Goal: Obtain resource: Download file/media

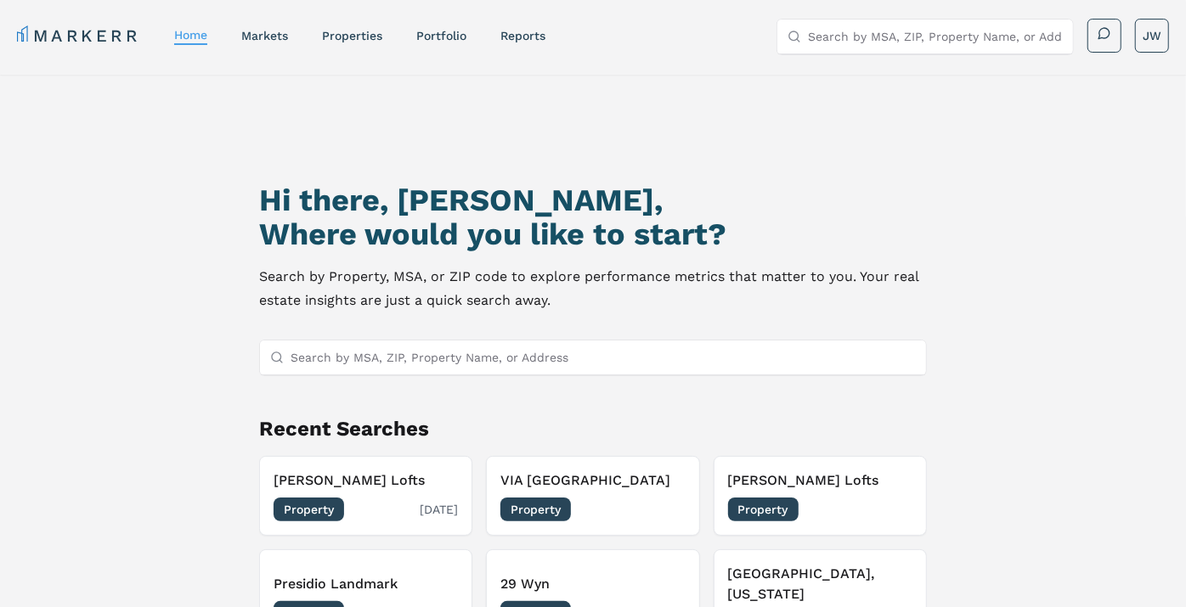
click at [347, 487] on h3 "[PERSON_NAME] Lofts" at bounding box center [366, 481] width 184 height 20
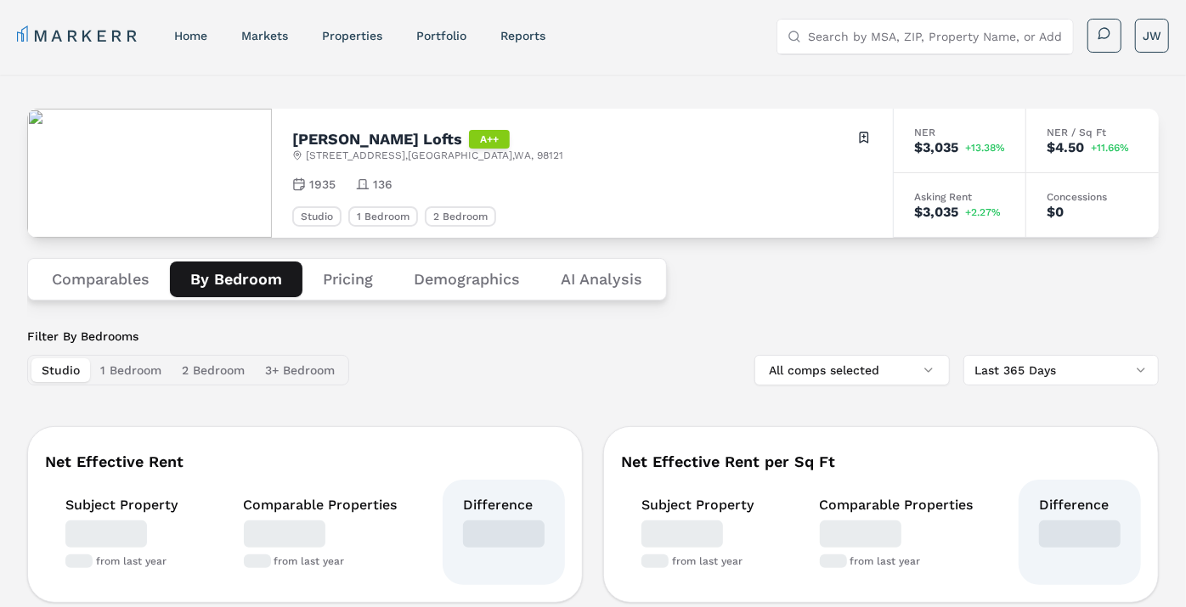
click at [242, 281] on button "By Bedroom" at bounding box center [236, 280] width 133 height 36
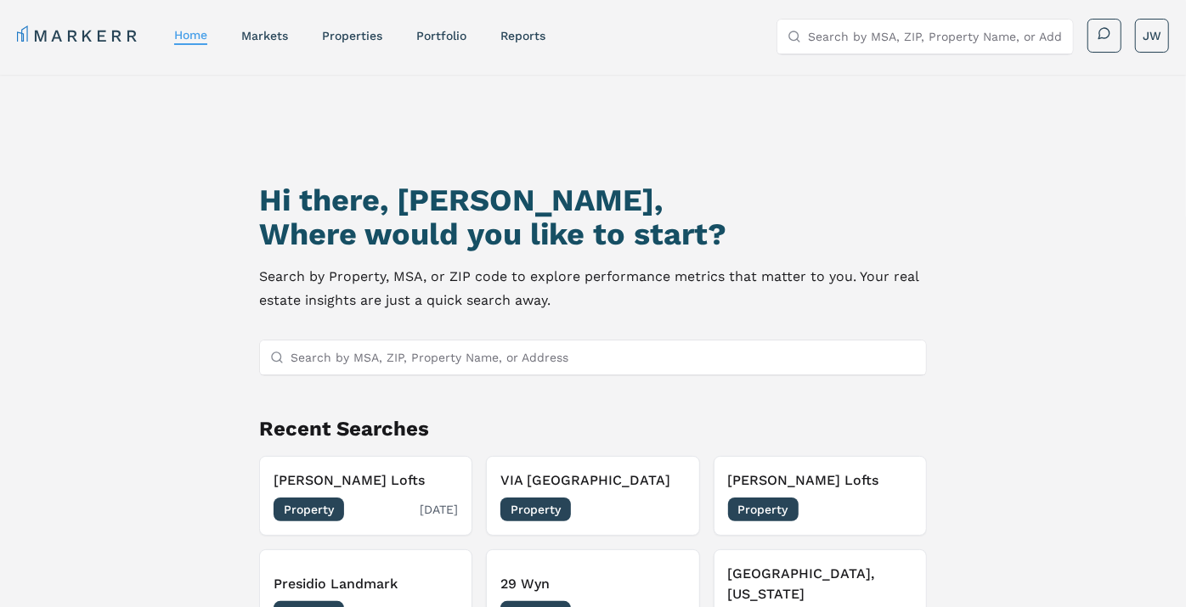
click at [308, 511] on span "Property" at bounding box center [309, 510] width 71 height 24
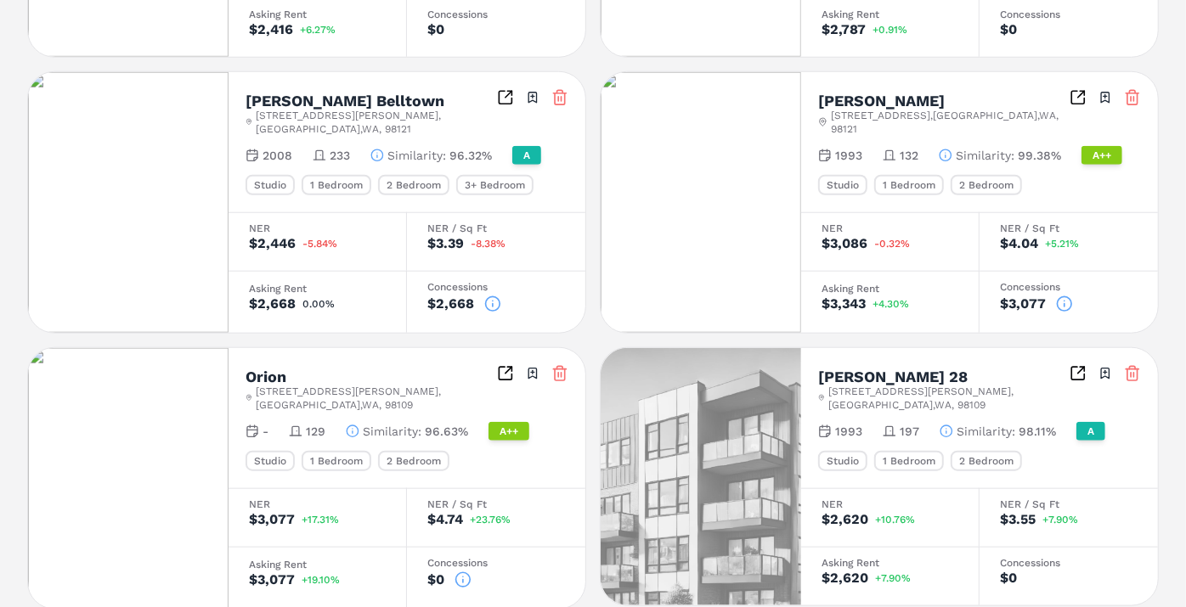
scroll to position [934, 0]
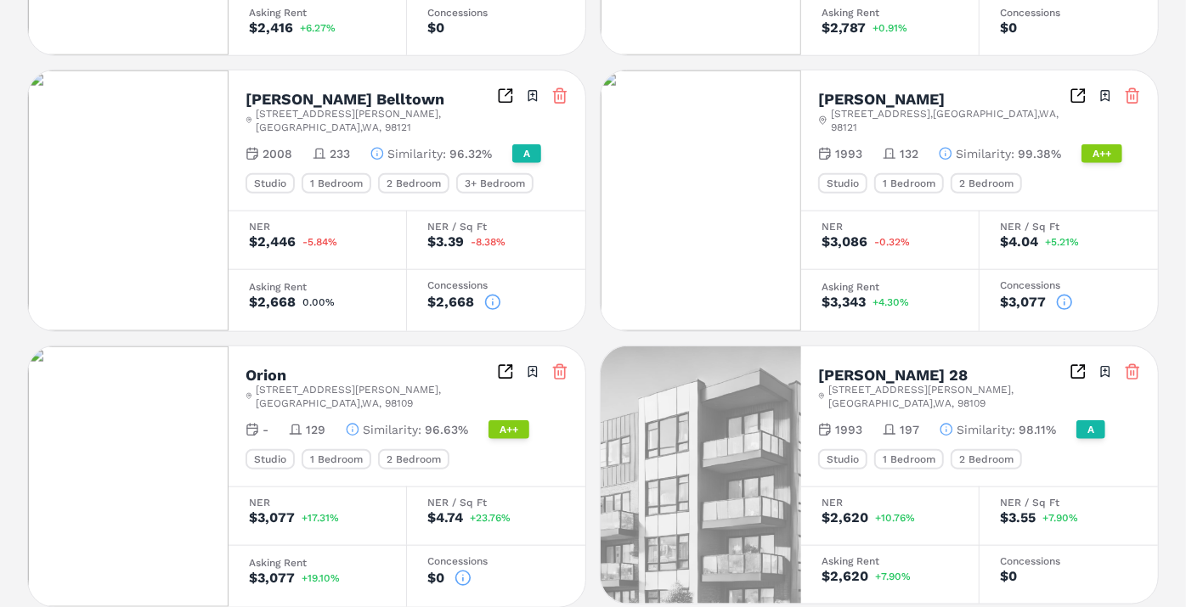
click at [0, 116] on html "MARKERR home markets properties Portfolio reports Search by MSA, ZIP, Property …" at bounding box center [593, 7] width 1186 height 1882
click at [3, 114] on div "[PERSON_NAME] Lofts A++ [STREET_ADDRESS] Toggle portfolio menu 1935 136 Studio …" at bounding box center [593, 23] width 1186 height 1764
click at [1183, 181] on div "[PERSON_NAME] Lofts A++ [STREET_ADDRESS] Toggle portfolio menu 1935 136 Studio …" at bounding box center [593, 23] width 1186 height 1764
click at [1178, 223] on div "[PERSON_NAME] Lofts A++ [STREET_ADDRESS] Toggle portfolio menu 1935 136 Studio …" at bounding box center [593, 23] width 1186 height 1764
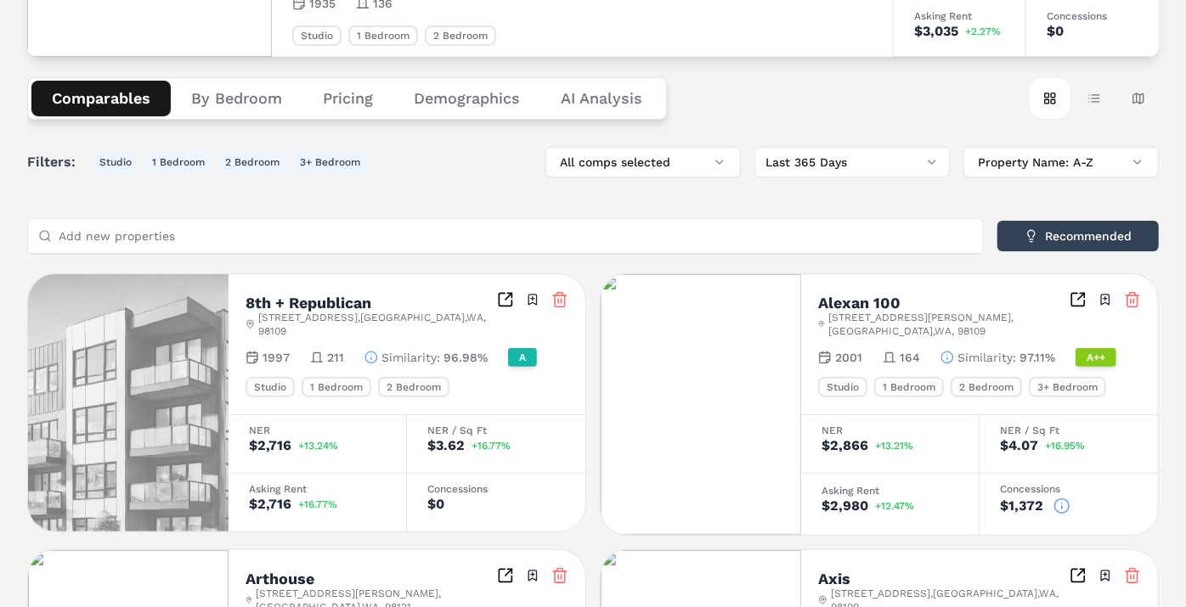
scroll to position [110, 0]
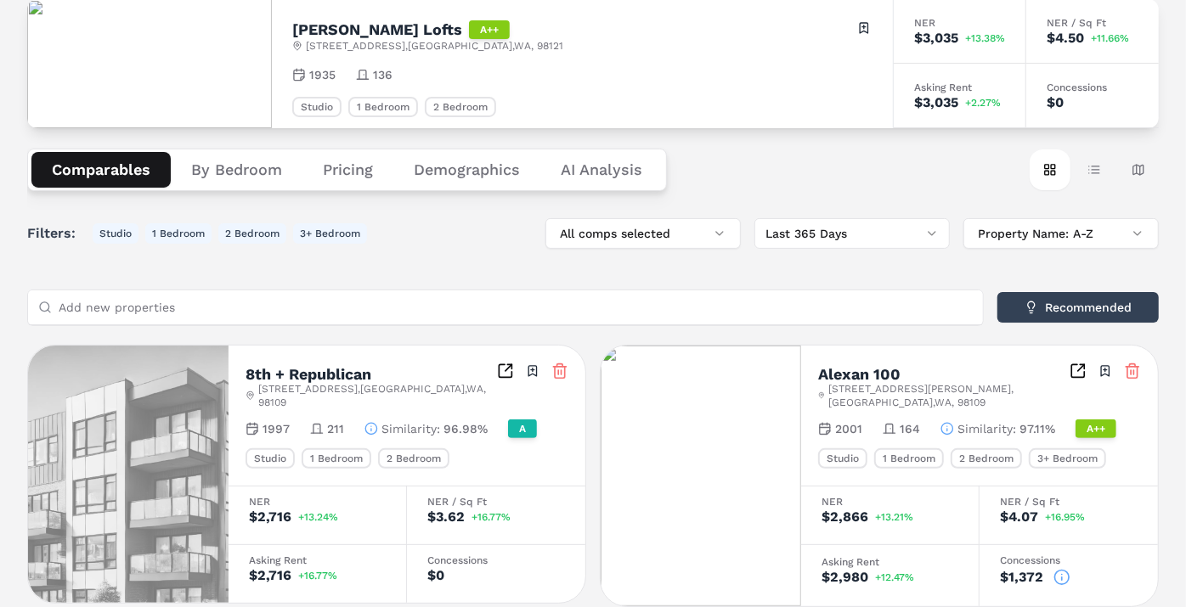
click at [239, 177] on button "By Bedroom" at bounding box center [237, 170] width 132 height 36
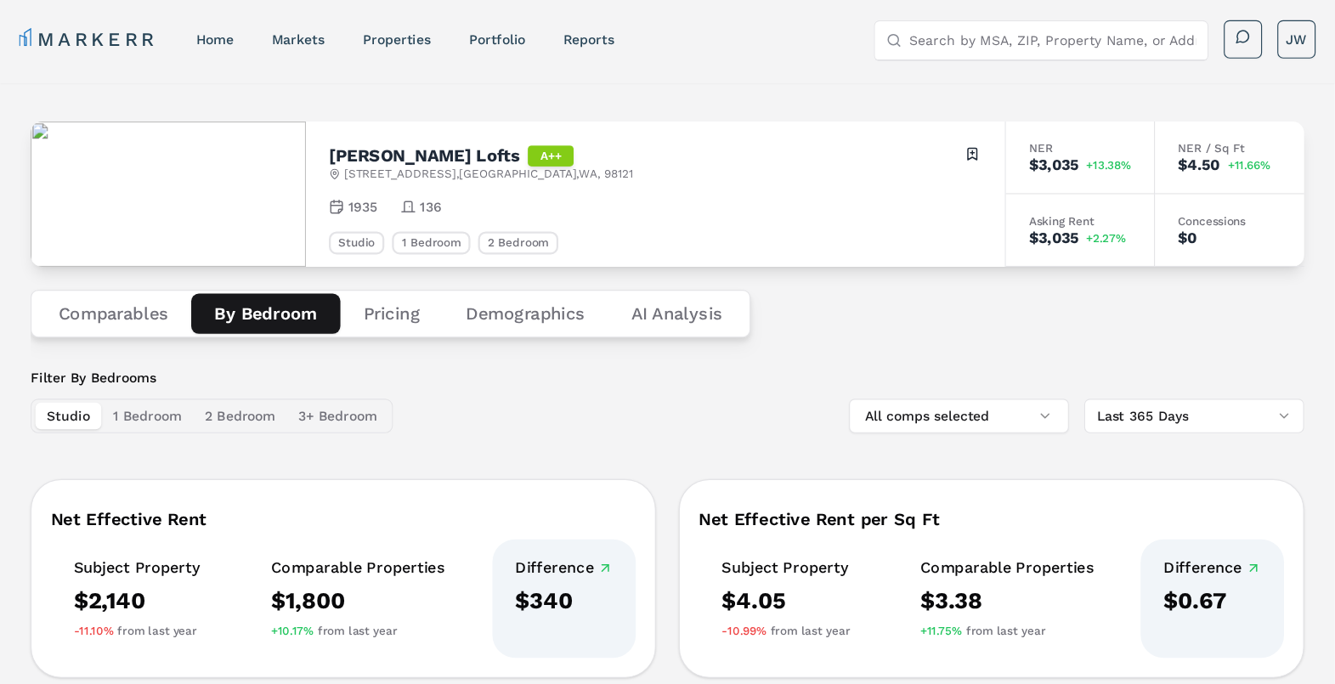
scroll to position [0, 0]
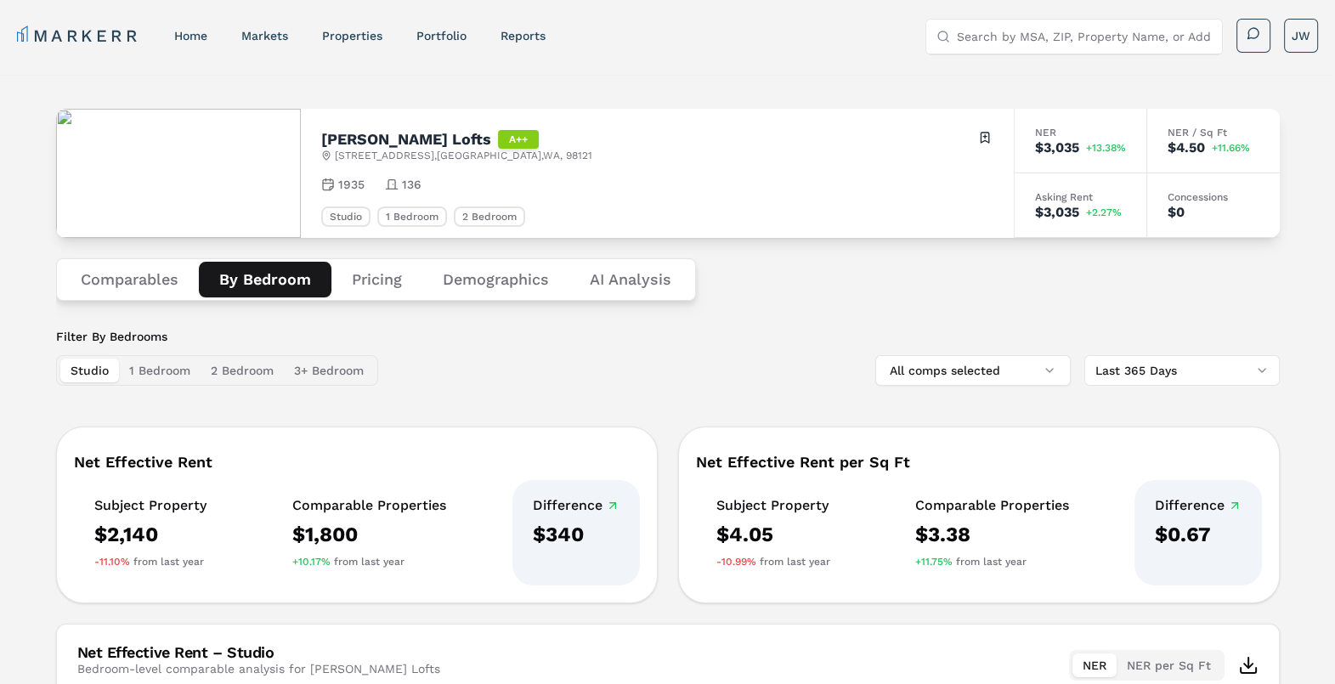
drag, startPoint x: 819, startPoint y: 56, endPoint x: 837, endPoint y: 306, distance: 250.4
click at [837, 306] on div "Comparables By Bedroom Pricing Demographics AI Analysis" at bounding box center [667, 279] width 1223 height 83
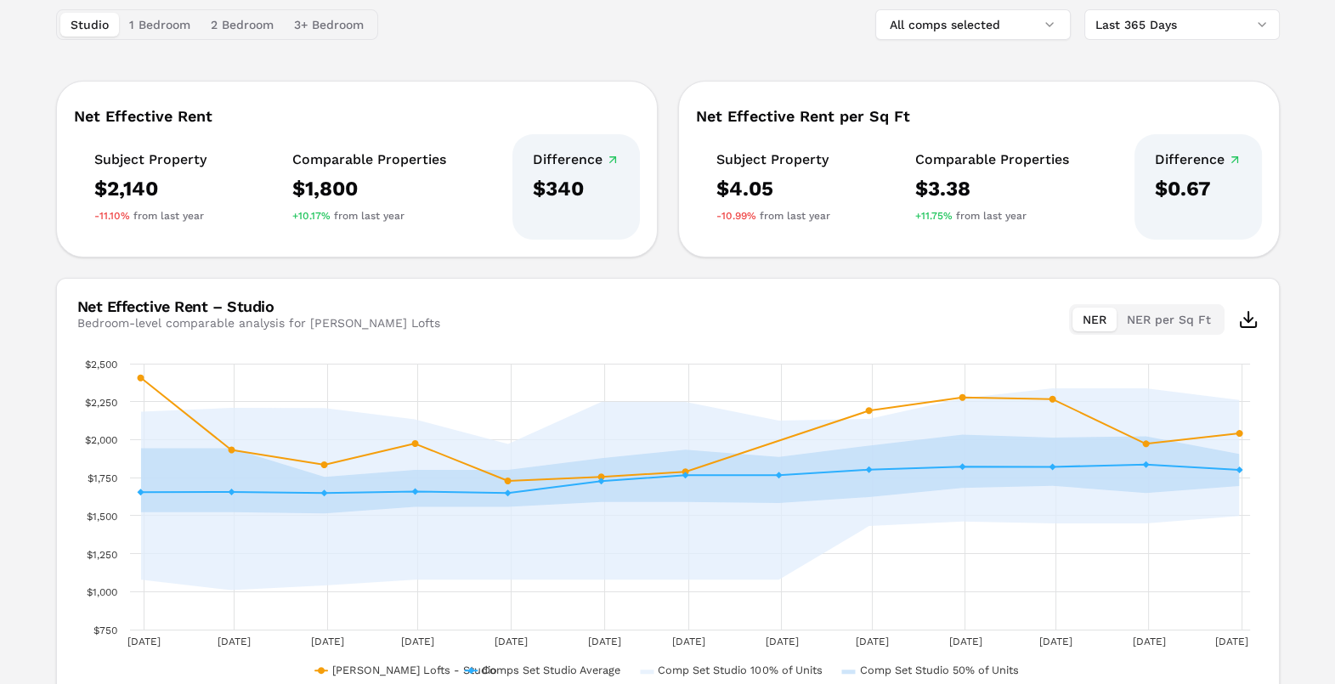
scroll to position [352, 0]
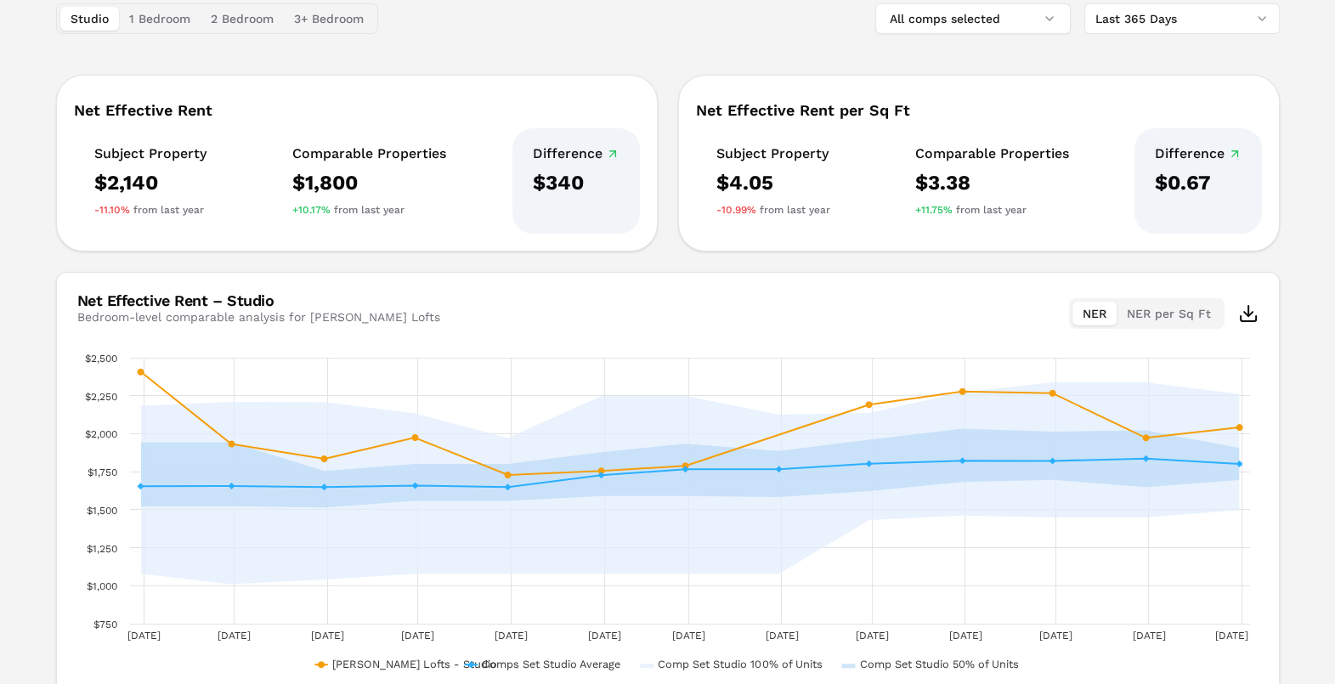
click at [152, 17] on button "1 Bedroom" at bounding box center [160, 19] width 82 height 24
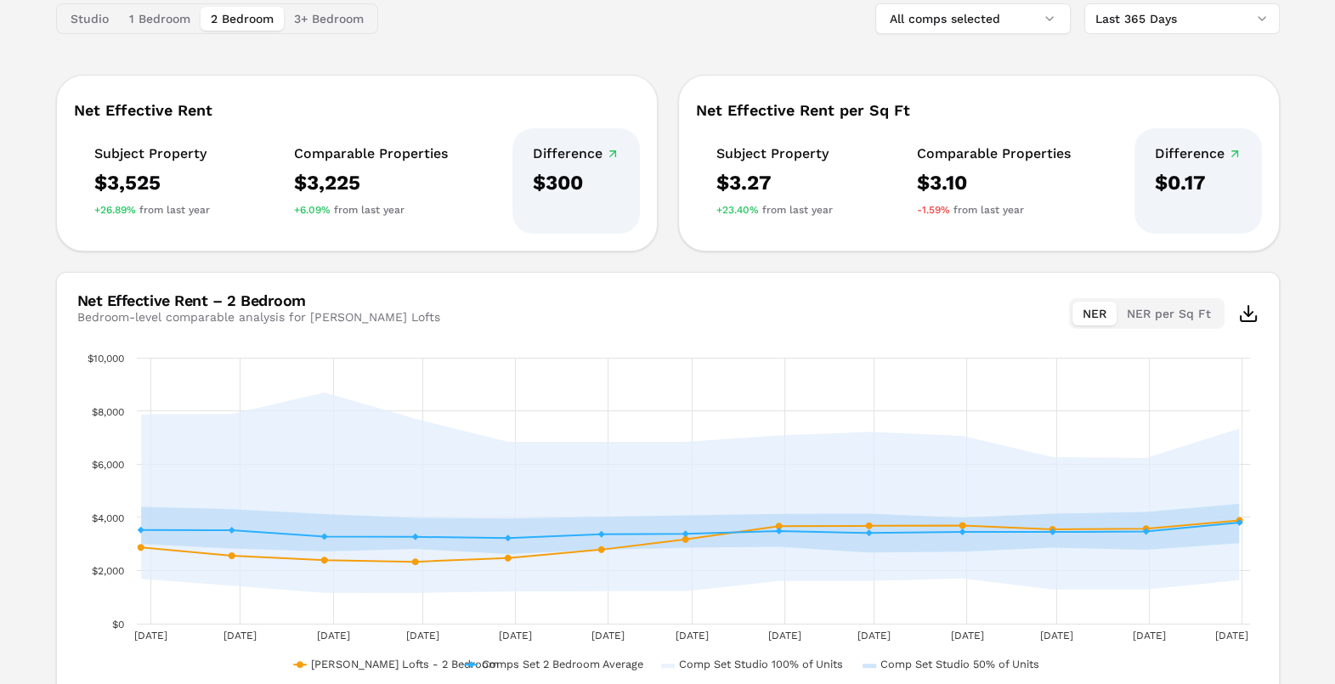
click at [229, 14] on button "2 Bedroom" at bounding box center [241, 19] width 83 height 24
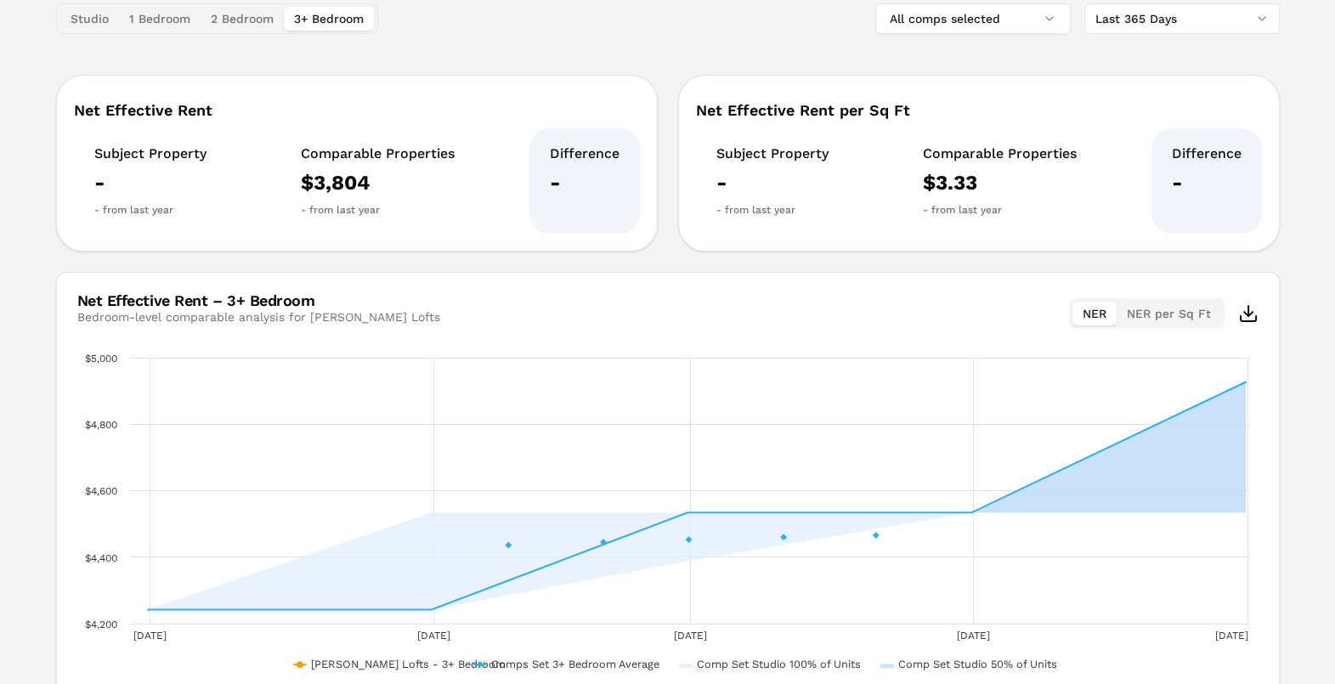
click at [343, 16] on button "3+ Bedroom" at bounding box center [329, 19] width 90 height 24
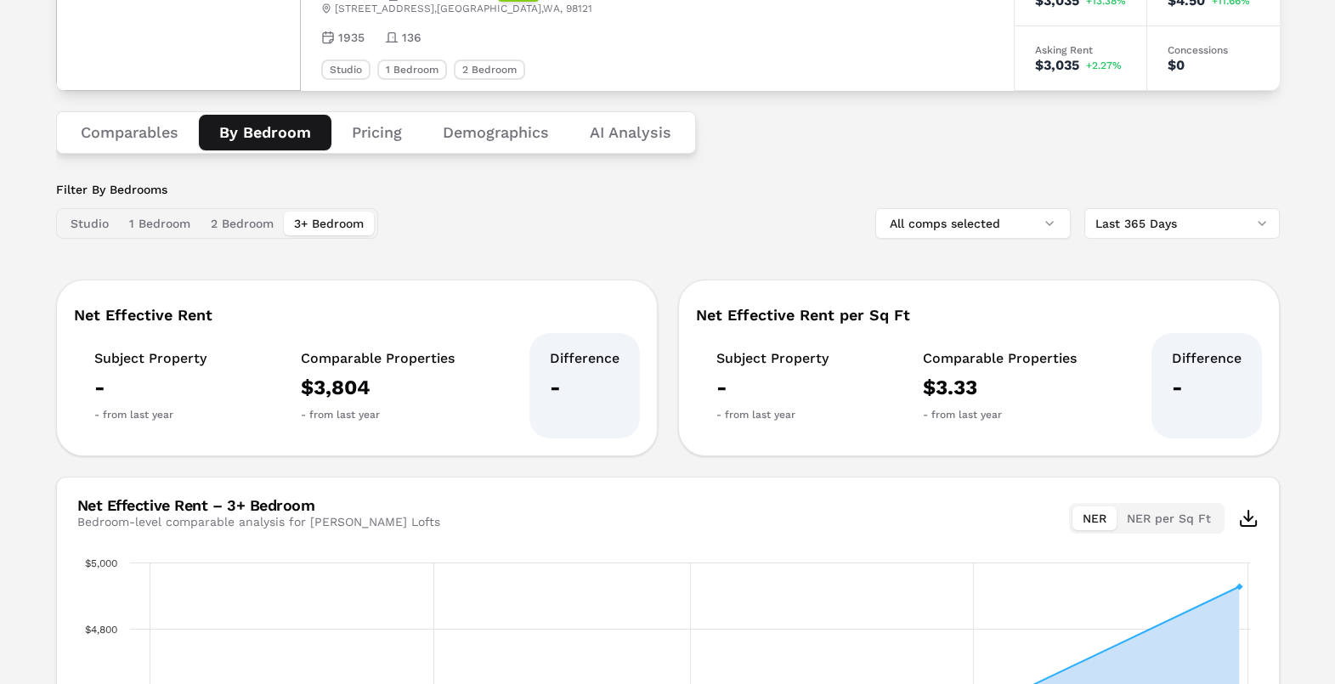
scroll to position [0, 0]
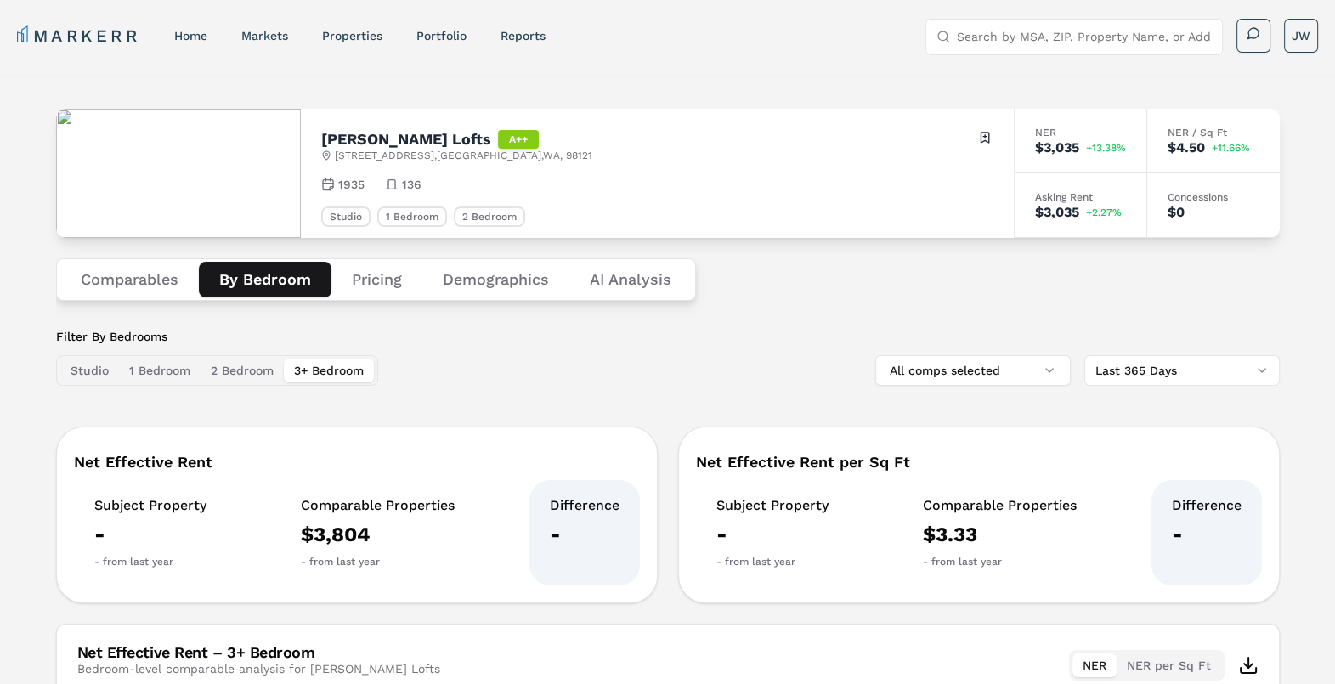
click at [147, 281] on button "Comparables" at bounding box center [129, 280] width 138 height 36
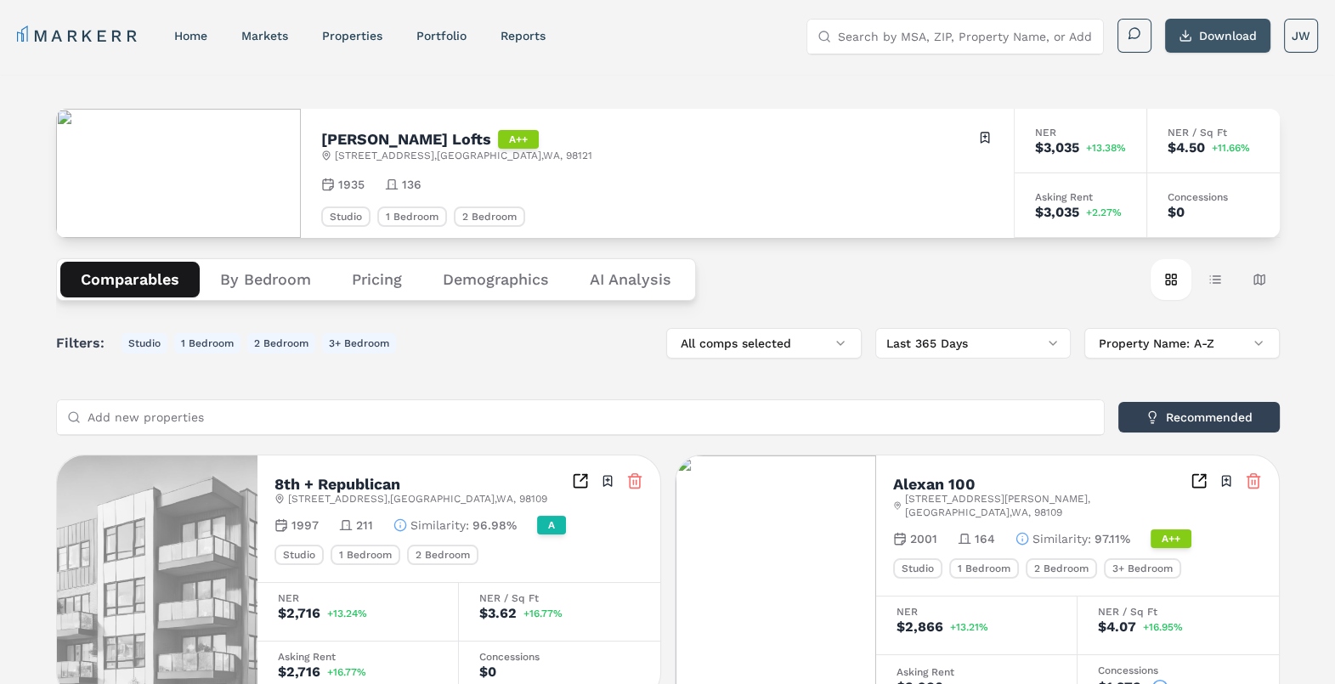
click at [1185, 34] on button "Download" at bounding box center [1217, 36] width 105 height 34
